Goal: Check status

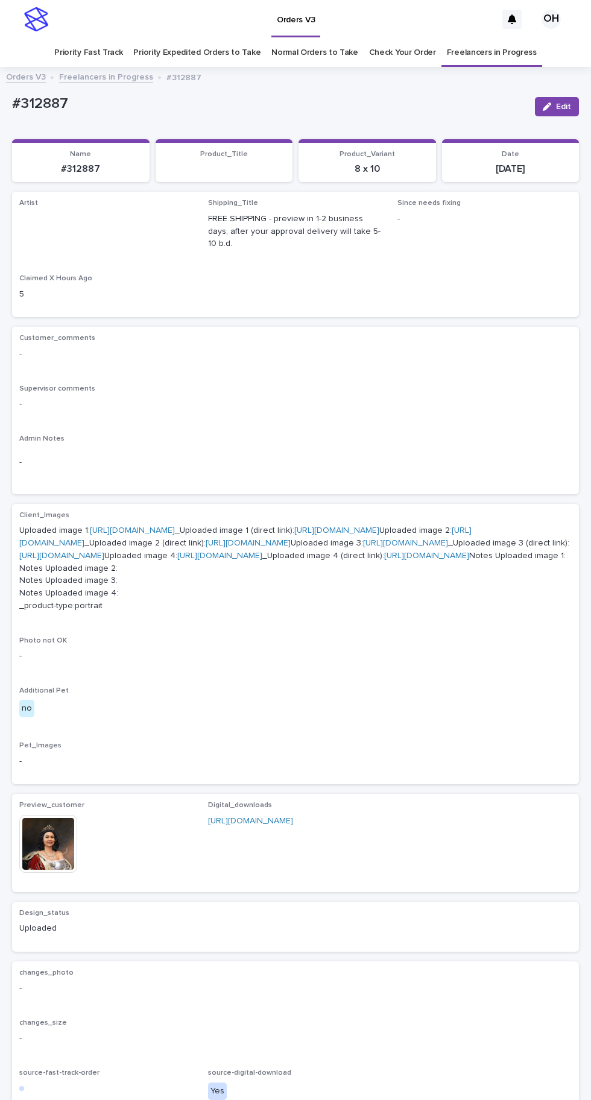
scroll to position [38, 0]
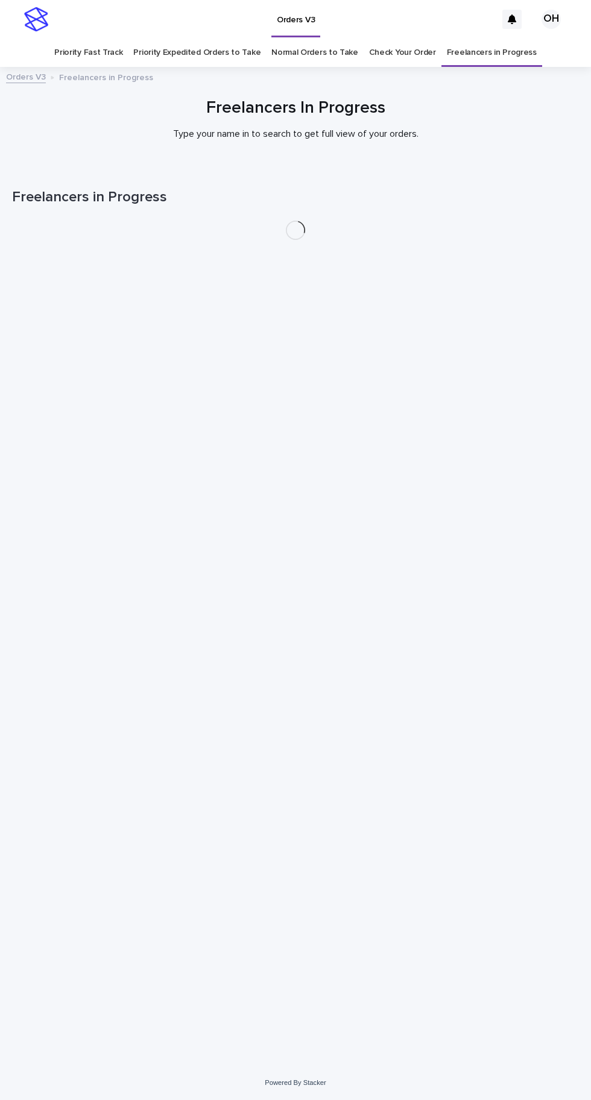
scroll to position [38, 0]
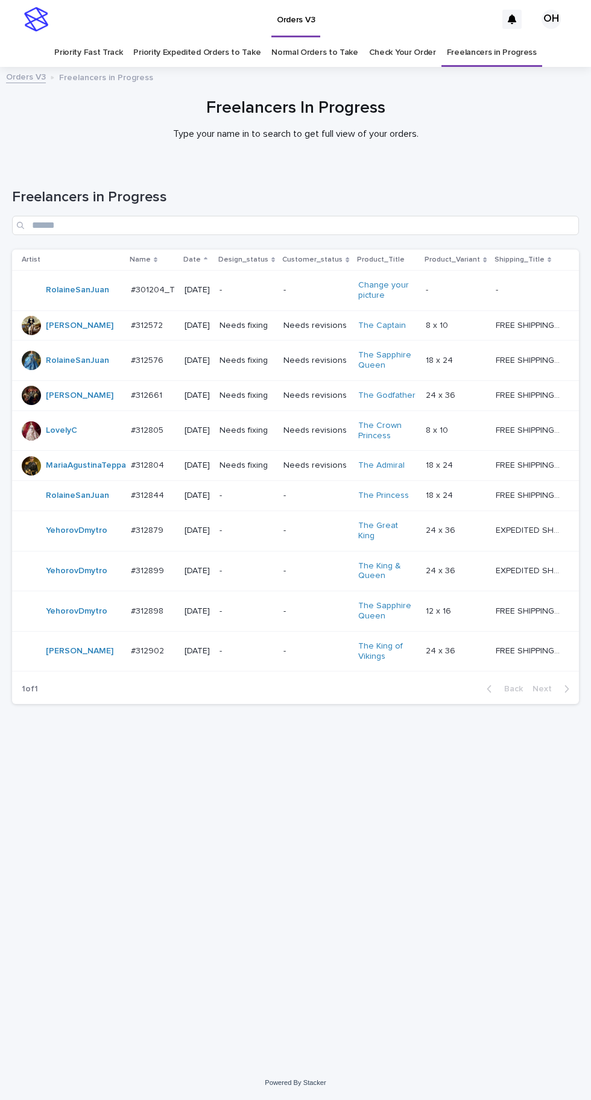
click at [418, 39] on link "Check Your Order" at bounding box center [402, 53] width 67 height 28
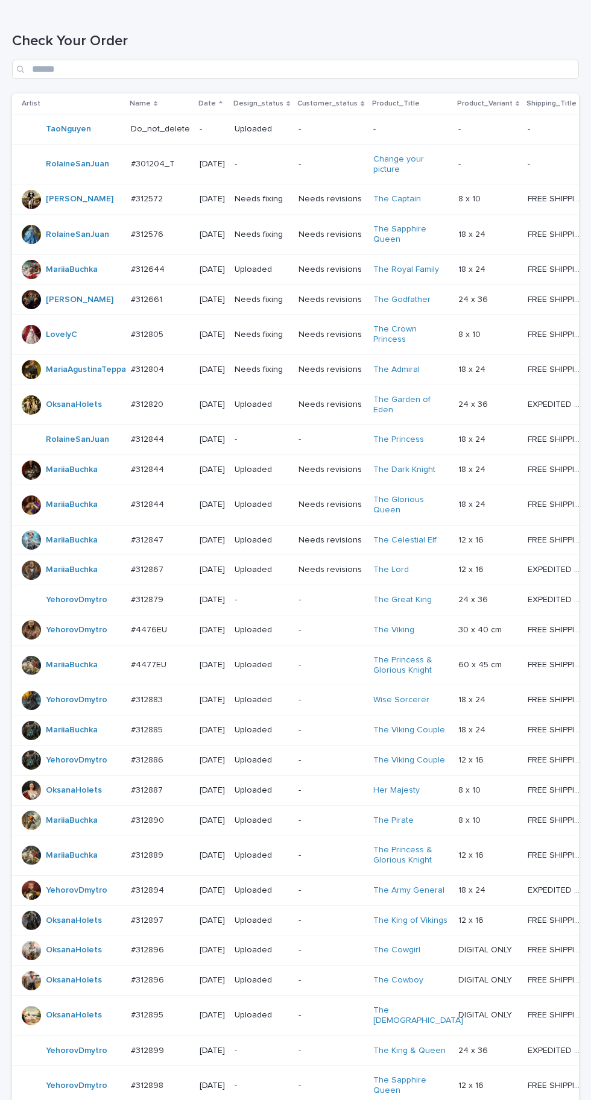
scroll to position [432, 0]
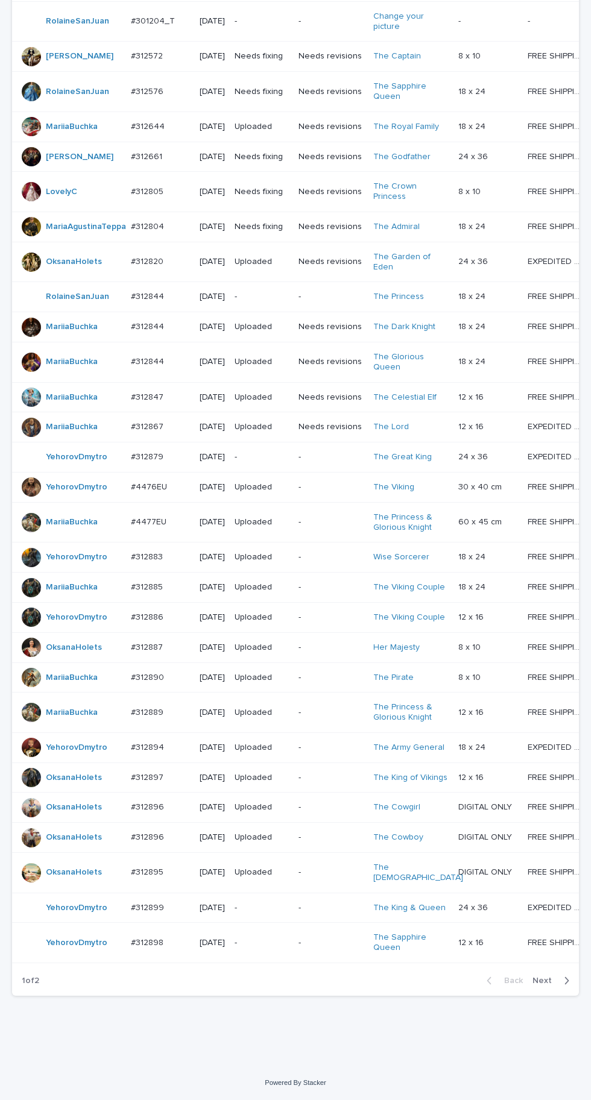
click at [543, 985] on span "Next" at bounding box center [545, 981] width 27 height 8
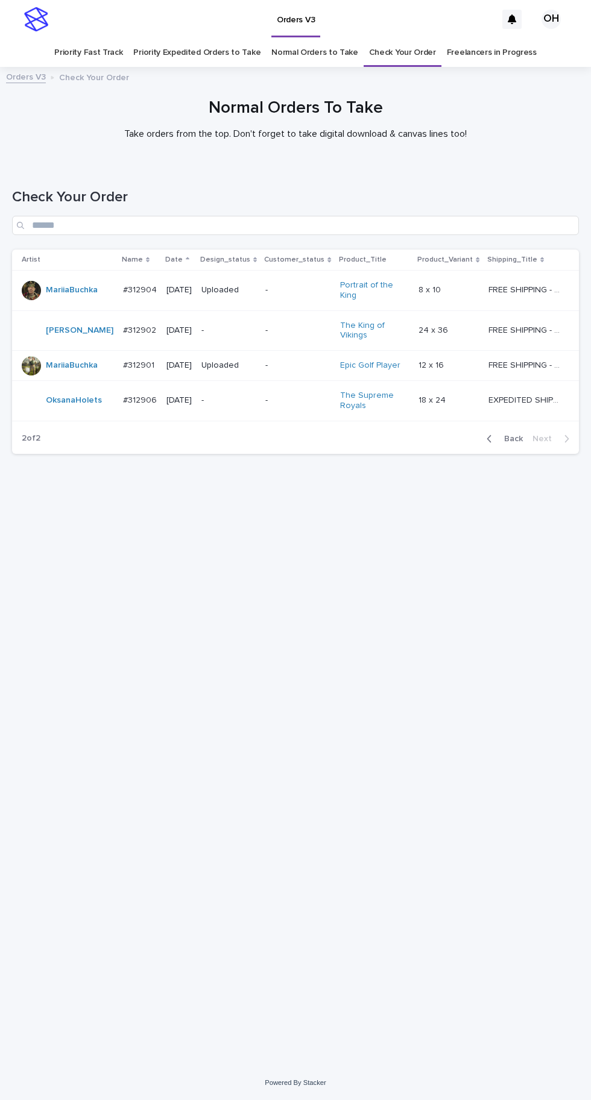
click at [178, 381] on td "[DATE]" at bounding box center [179, 366] width 35 height 30
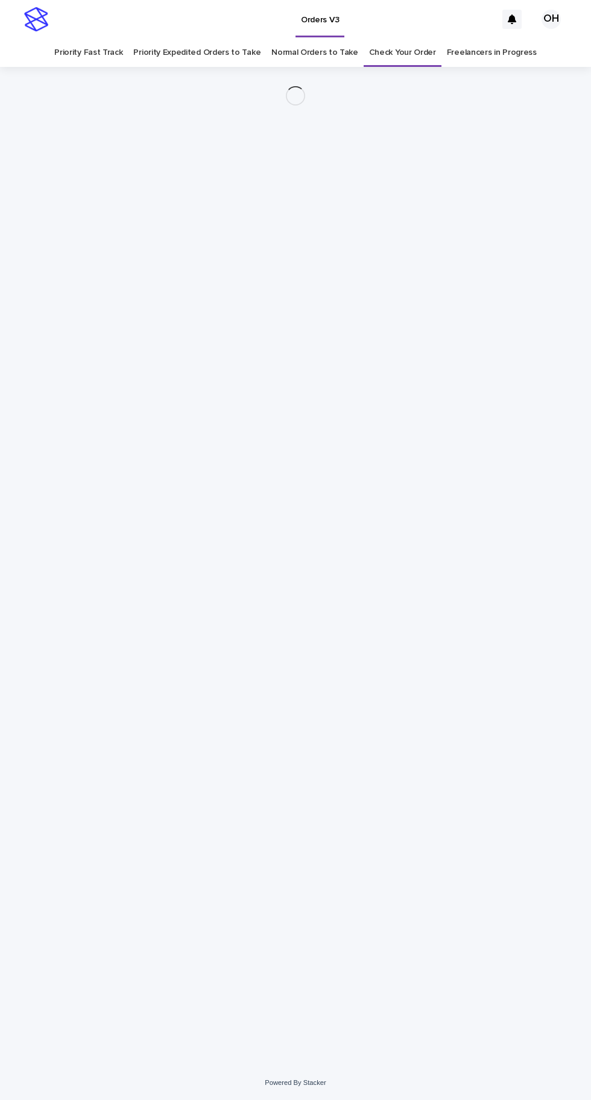
scroll to position [38, 0]
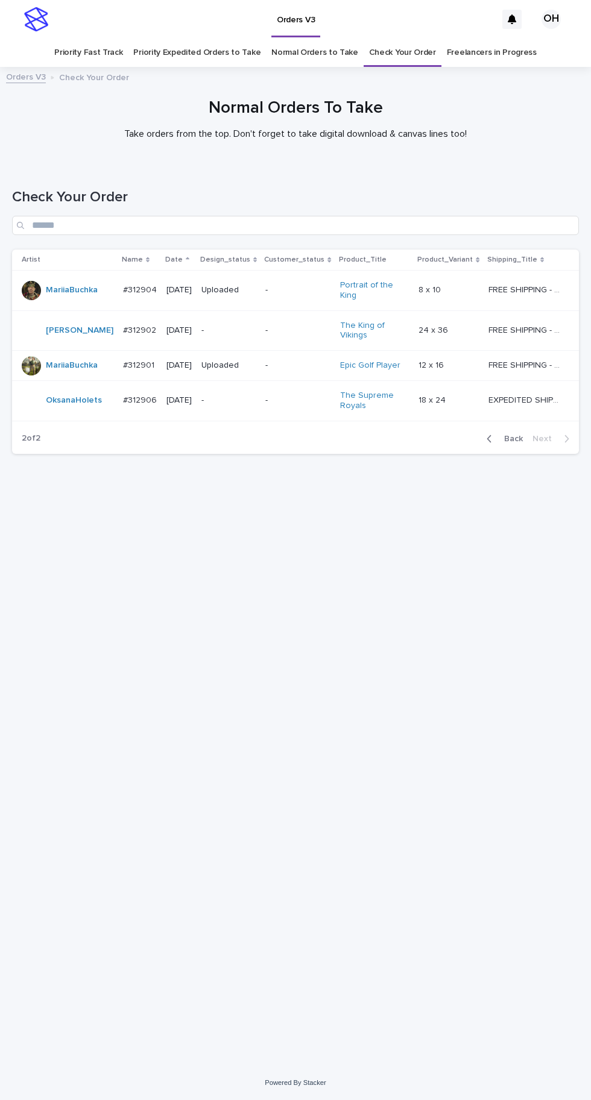
click at [130, 393] on p "#312906" at bounding box center [141, 399] width 36 height 13
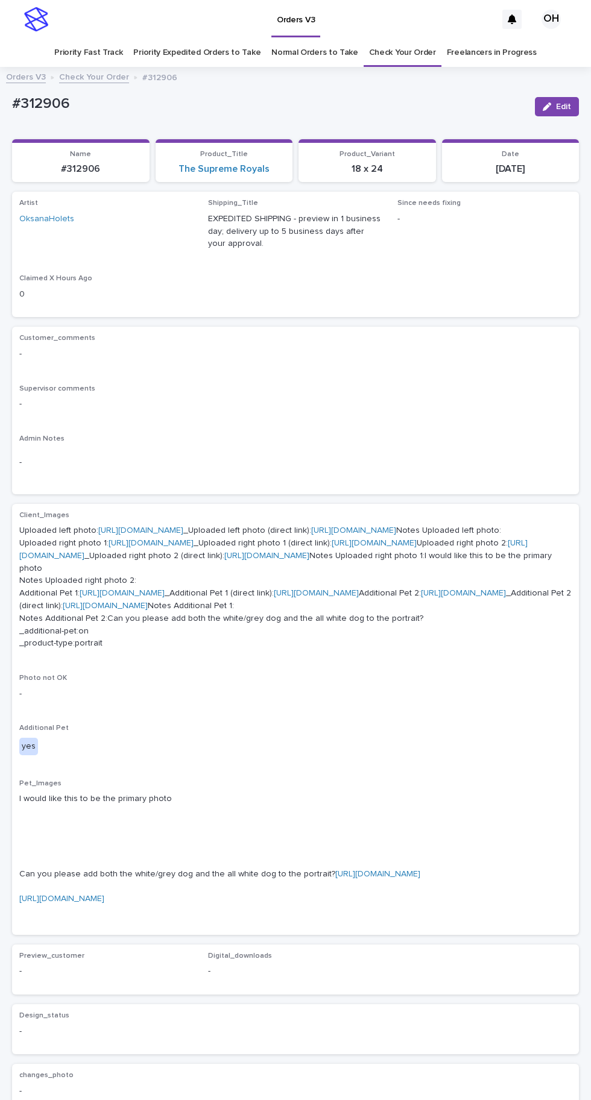
click at [168, 526] on link "[URL][DOMAIN_NAME]" at bounding box center [140, 530] width 85 height 8
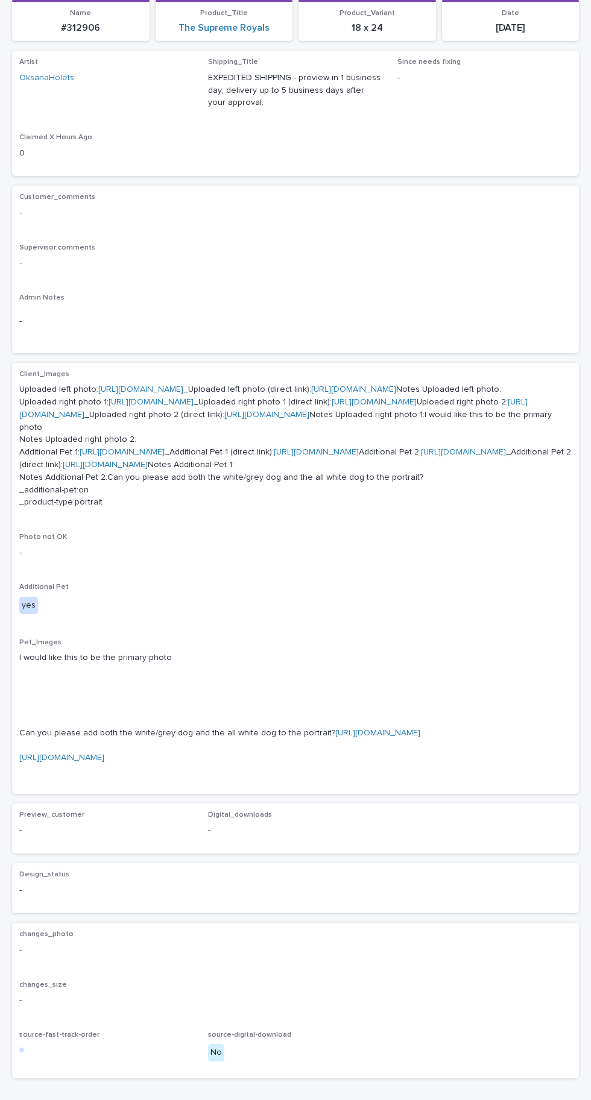
scroll to position [147, 0]
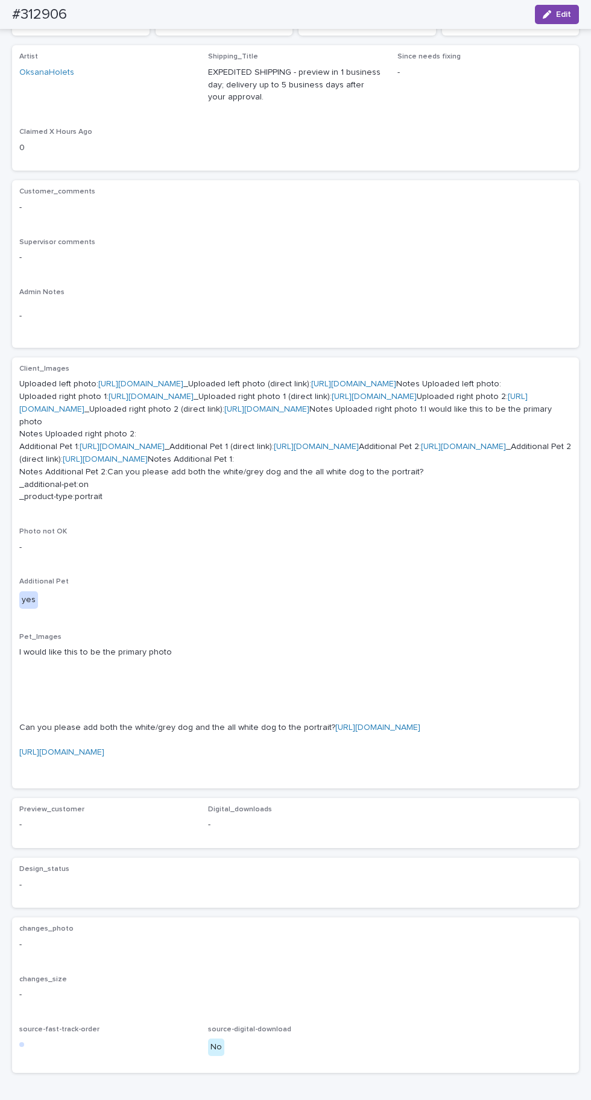
click at [165, 451] on link "[URL][DOMAIN_NAME]" at bounding box center [122, 447] width 85 height 8
click at [147, 414] on link "[URL][DOMAIN_NAME]" at bounding box center [273, 402] width 508 height 21
